Goal: Task Accomplishment & Management: Complete application form

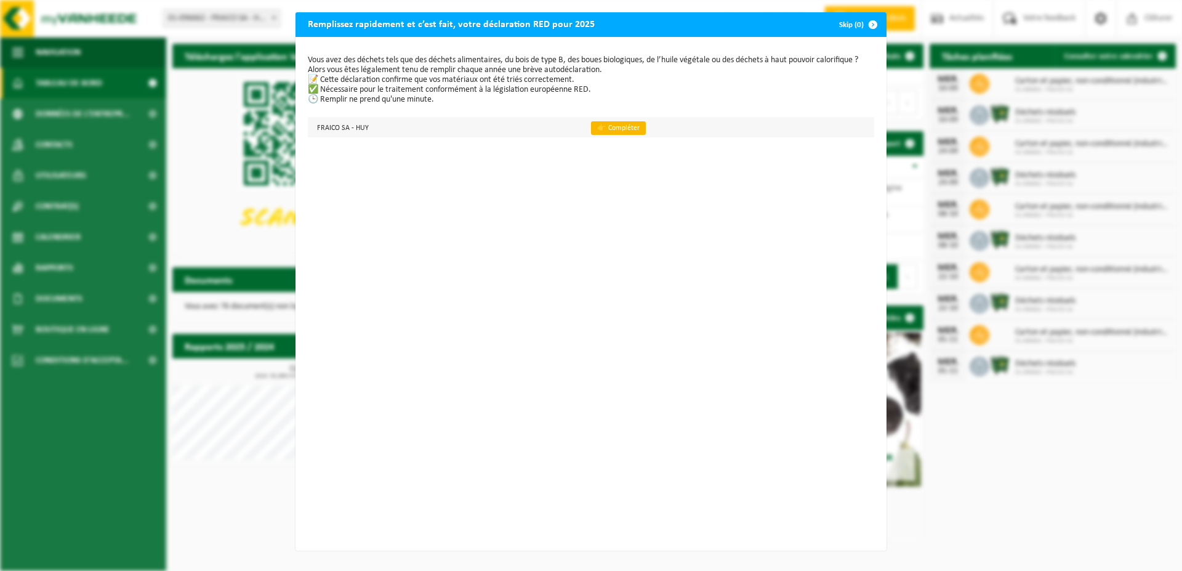
click at [607, 127] on link "👉 Compléter" at bounding box center [618, 128] width 55 height 14
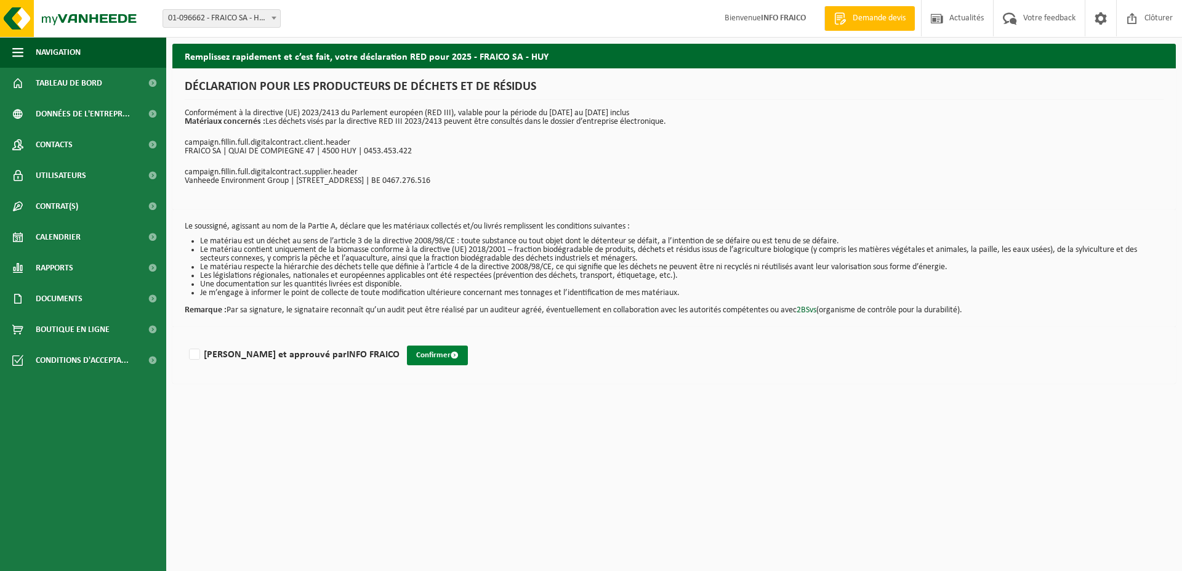
click at [407, 358] on button "Confirmer" at bounding box center [437, 355] width 61 height 20
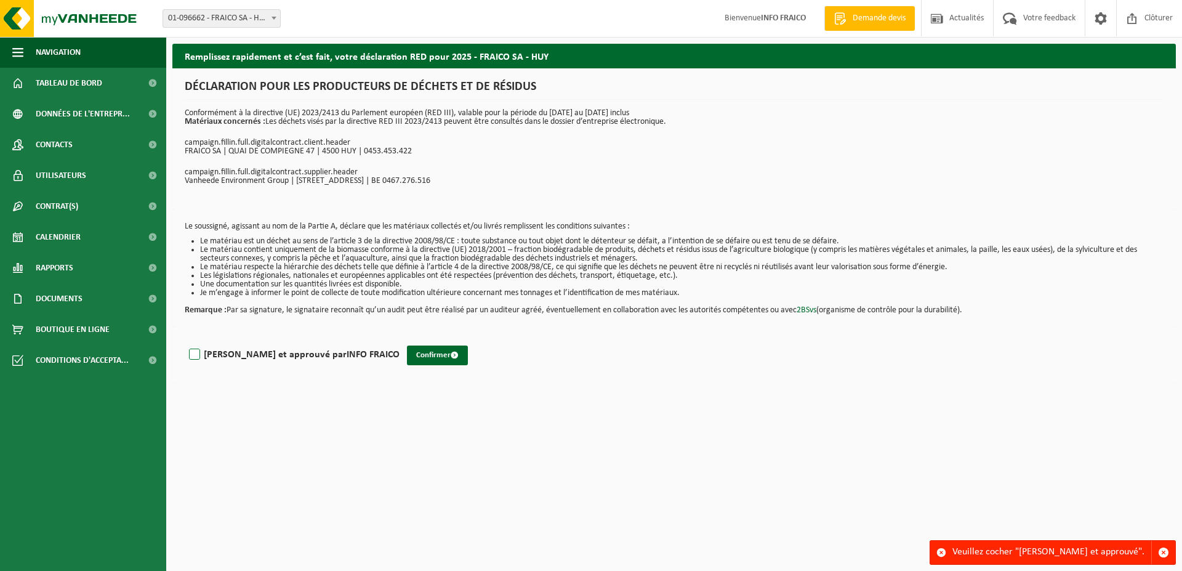
click at [194, 356] on label "Lu et approuvé par INFO FRAICO" at bounding box center [292, 354] width 213 height 18
click at [399, 339] on input "Lu et approuvé par INFO FRAICO" at bounding box center [399, 339] width 1 height 1
checkbox input "true"
click at [407, 358] on button "Confirmer" at bounding box center [437, 355] width 61 height 20
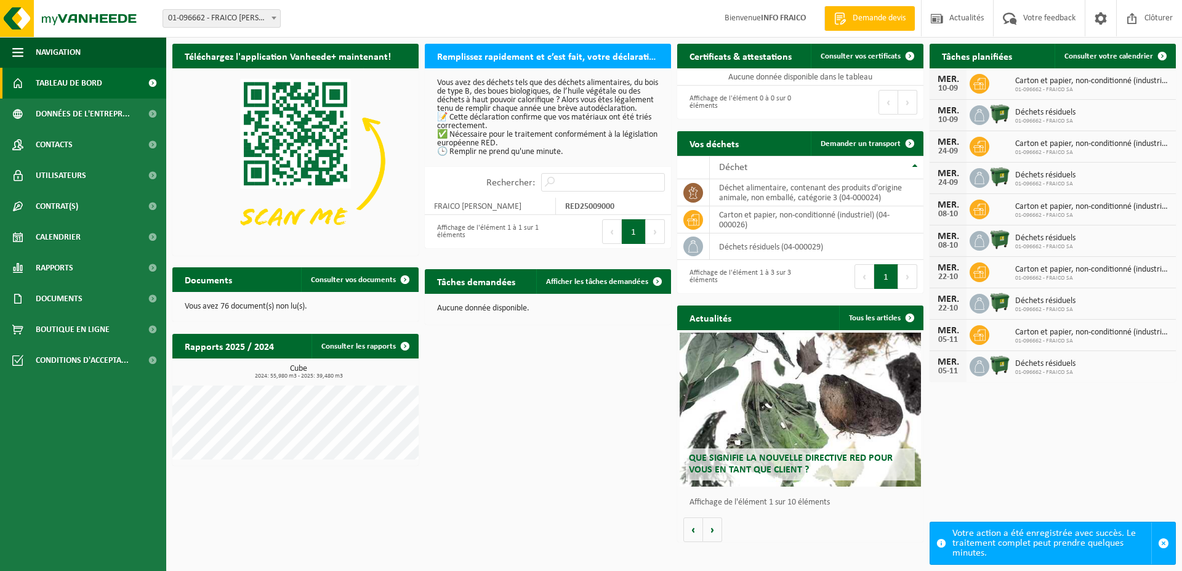
click at [238, 282] on h2 "Documents" at bounding box center [208, 279] width 72 height 24
click at [404, 279] on span at bounding box center [405, 279] width 25 height 25
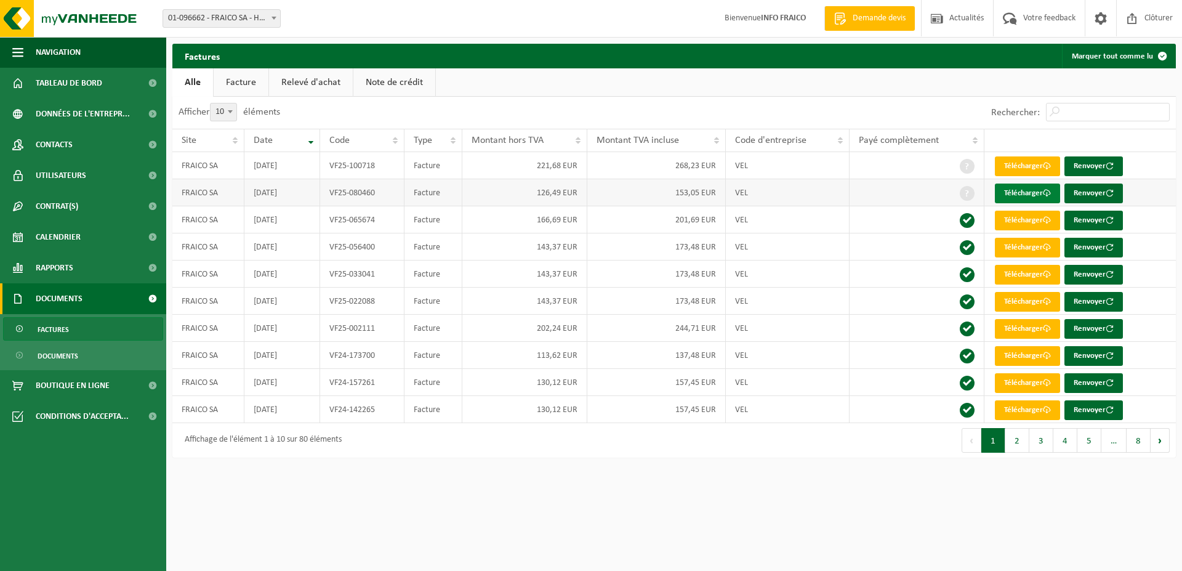
click at [1041, 192] on link "Télécharger" at bounding box center [1027, 193] width 65 height 20
